Goal: Task Accomplishment & Management: Complete application form

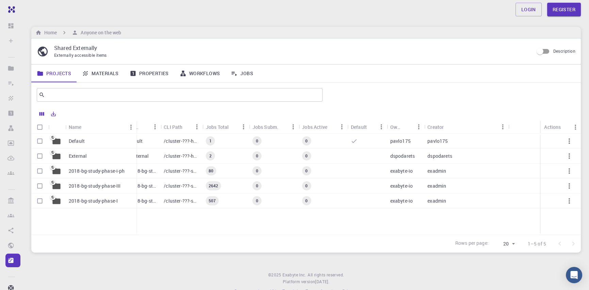
drag, startPoint x: 101, startPoint y: 126, endPoint x: 135, endPoint y: 120, distance: 35.3
click at [135, 120] on div "Name Accounting slug CLI Path Jobs Total Jobs Subm. Jobs Active Default Owner C…" at bounding box center [305, 180] width 549 height 146
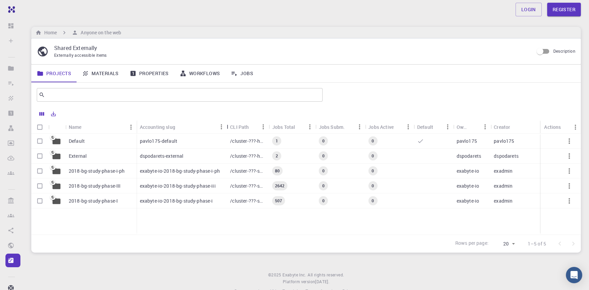
drag, startPoint x: 197, startPoint y: 128, endPoint x: 229, endPoint y: 127, distance: 31.6
click at [229, 127] on div "Accounting slug" at bounding box center [227, 126] width 7 height 13
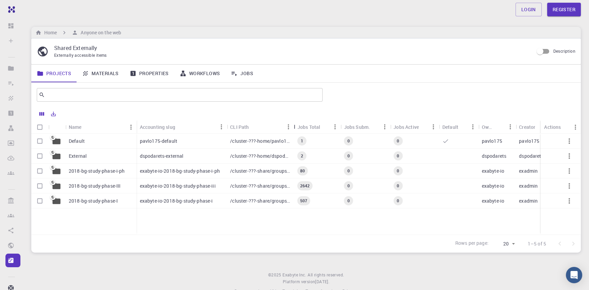
drag, startPoint x: 272, startPoint y: 125, endPoint x: 297, endPoint y: 120, distance: 25.8
click at [297, 120] on div "Name Accounting slug CLI Path Jobs Total Jobs Subm. Jobs Active Default Owner C…" at bounding box center [305, 180] width 549 height 146
click at [101, 71] on link "Materials" at bounding box center [100, 74] width 48 height 18
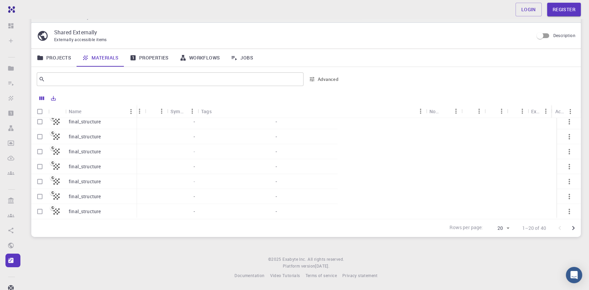
scroll to position [203, 0]
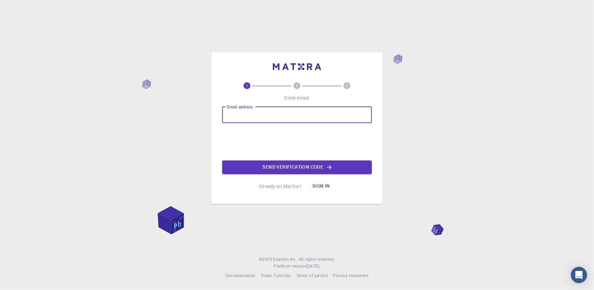
click at [286, 114] on input "Email address" at bounding box center [297, 115] width 150 height 16
type input "[EMAIL_ADDRESS][DOMAIN_NAME]"
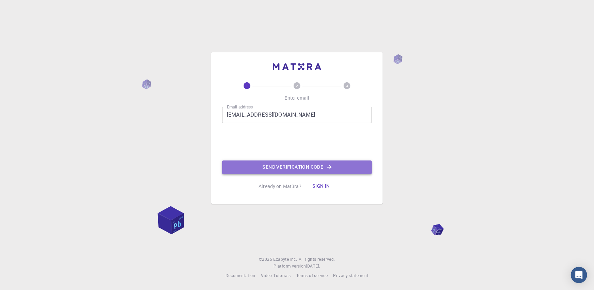
click at [294, 167] on button "Send verification code" at bounding box center [297, 167] width 150 height 14
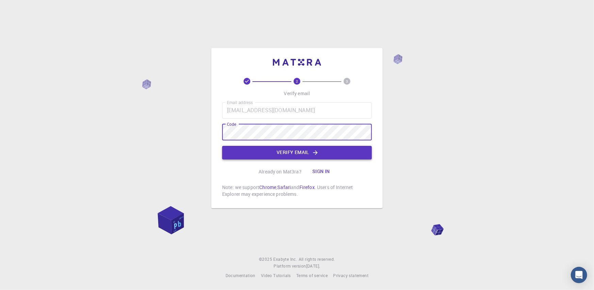
click at [288, 148] on button "Verify email" at bounding box center [297, 153] width 150 height 14
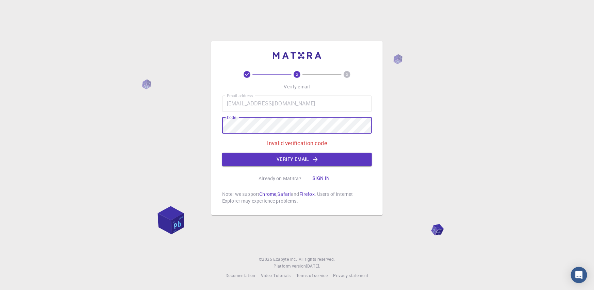
click at [202, 121] on div "2 3 Verify email Email address [EMAIL_ADDRESS][DOMAIN_NAME] Email address Code …" at bounding box center [297, 145] width 594 height 290
click at [243, 138] on div "Email address [EMAIL_ADDRESS][DOMAIN_NAME] Email address Code Code Invalid veri…" at bounding box center [297, 131] width 150 height 71
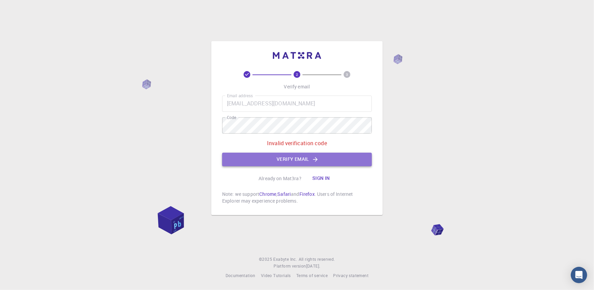
click at [278, 156] on button "Verify email" at bounding box center [297, 160] width 150 height 14
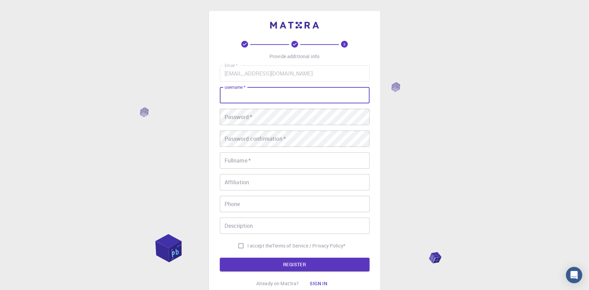
click at [264, 94] on input "username   *" at bounding box center [295, 95] width 150 height 16
type input "sayantannaha77"
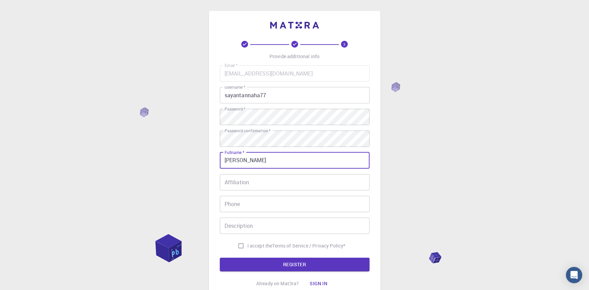
type input "[PERSON_NAME]"
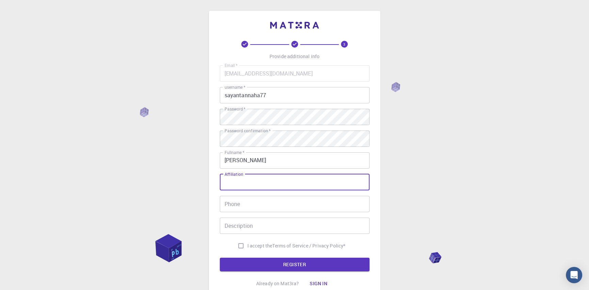
click at [252, 184] on input "Affiliation" at bounding box center [295, 182] width 150 height 16
click at [236, 245] on input "I accept the Terms of Service / Privacy Policy *" at bounding box center [240, 245] width 13 height 13
checkbox input "true"
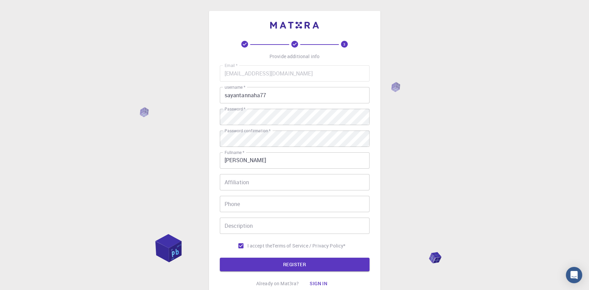
click at [190, 174] on div "3 Provide additional info Email   * [EMAIL_ADDRESS][DOMAIN_NAME] Email   * user…" at bounding box center [294, 173] width 589 height 346
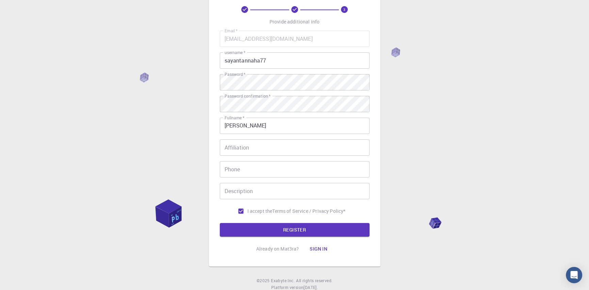
scroll to position [57, 0]
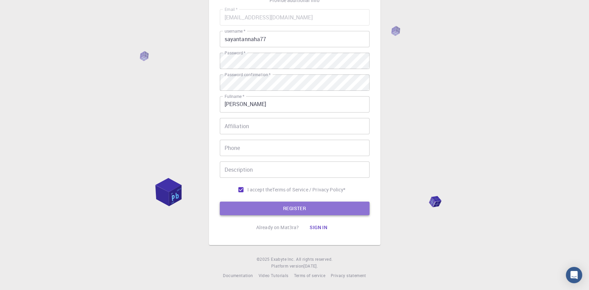
click at [296, 205] on button "REGISTER" at bounding box center [295, 209] width 150 height 14
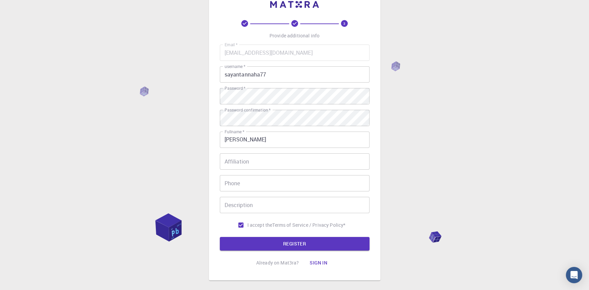
scroll to position [0, 0]
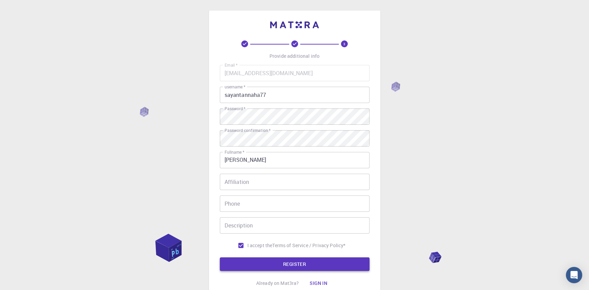
click at [295, 265] on button "REGISTER" at bounding box center [295, 264] width 150 height 14
